Goal: Task Accomplishment & Management: Complete application form

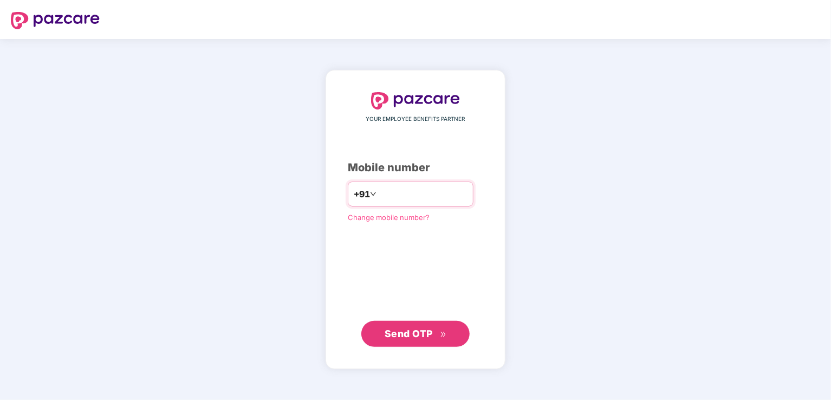
click at [378, 190] on input "number" at bounding box center [422, 193] width 89 height 17
type input "**********"
click at [418, 192] on input "**********" at bounding box center [422, 193] width 89 height 17
click at [418, 192] on input "number" at bounding box center [422, 193] width 89 height 17
